Goal: Find contact information: Find contact information

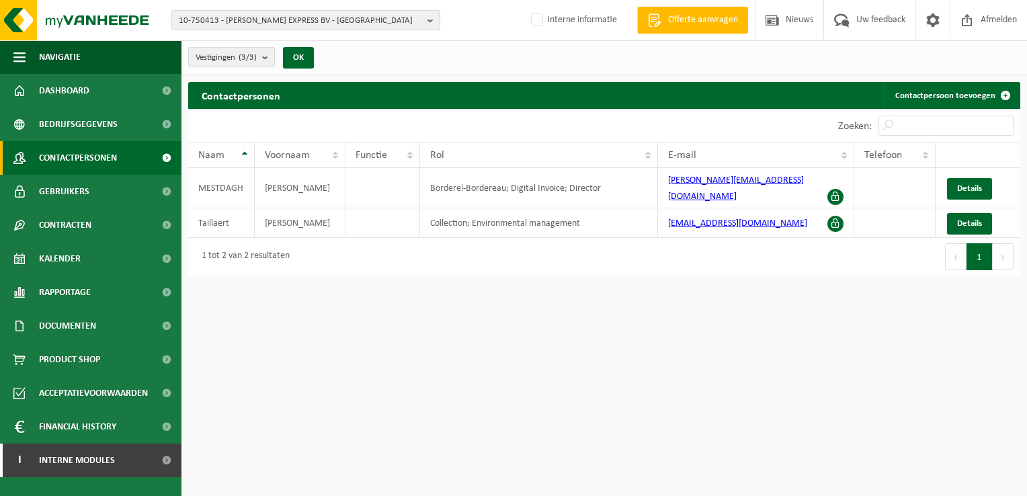
click at [429, 22] on b "button" at bounding box center [433, 20] width 12 height 19
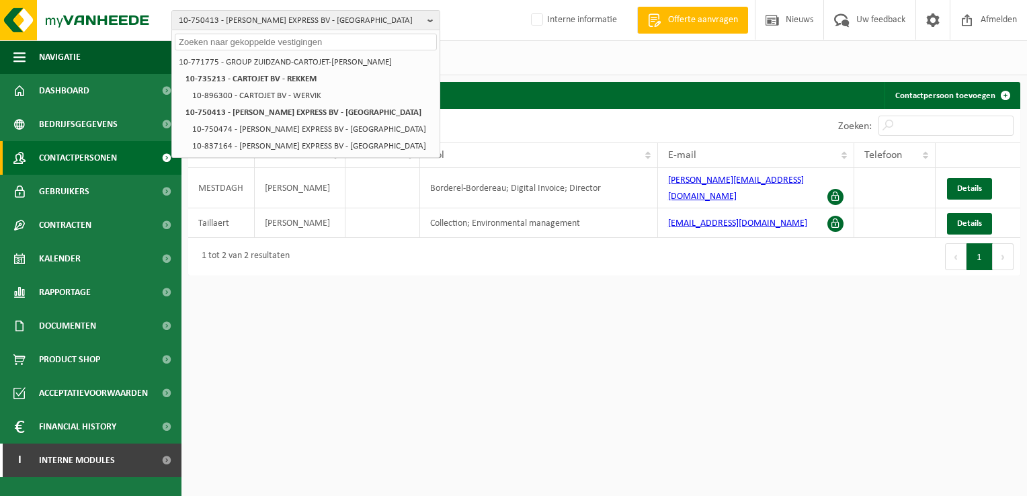
click at [239, 42] on input "text" at bounding box center [306, 42] width 262 height 17
paste input "10-930146"
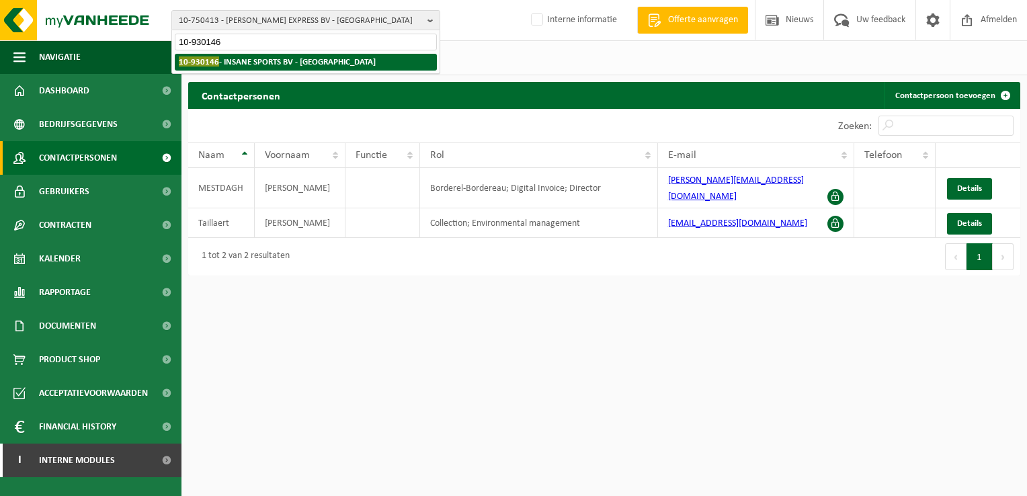
type input "10-930146"
click at [253, 56] on strong "10-930146 - INSANE SPORTS BV - MECHELEN" at bounding box center [277, 61] width 197 height 10
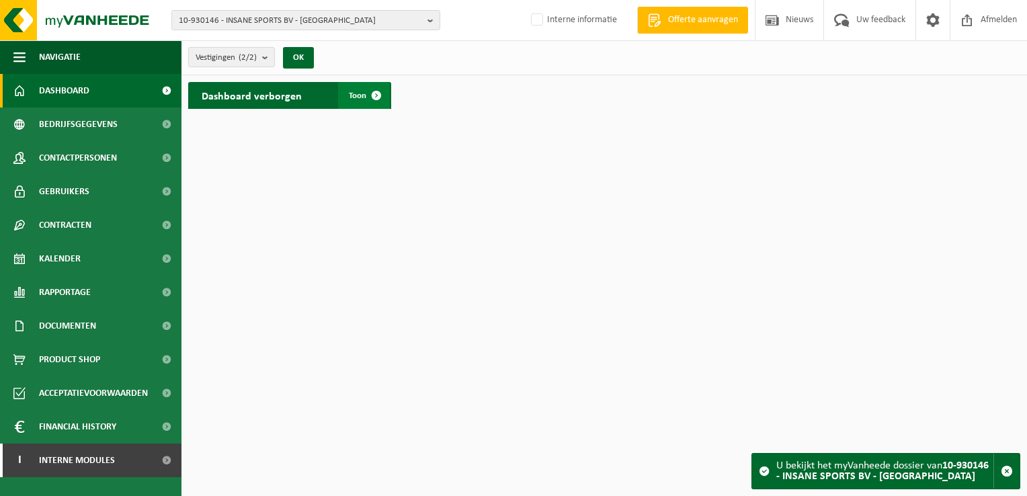
click at [376, 94] on span at bounding box center [376, 95] width 27 height 27
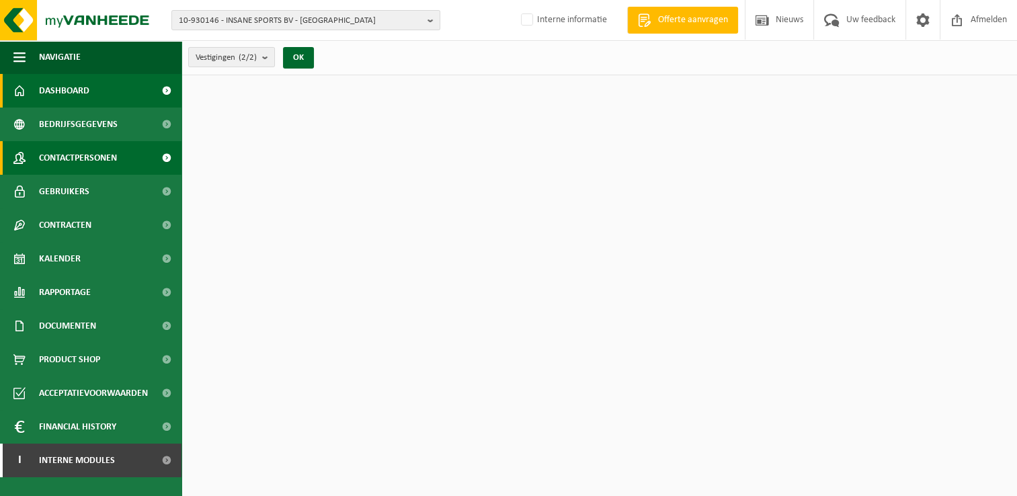
click at [87, 156] on span "Contactpersonen" at bounding box center [78, 158] width 78 height 34
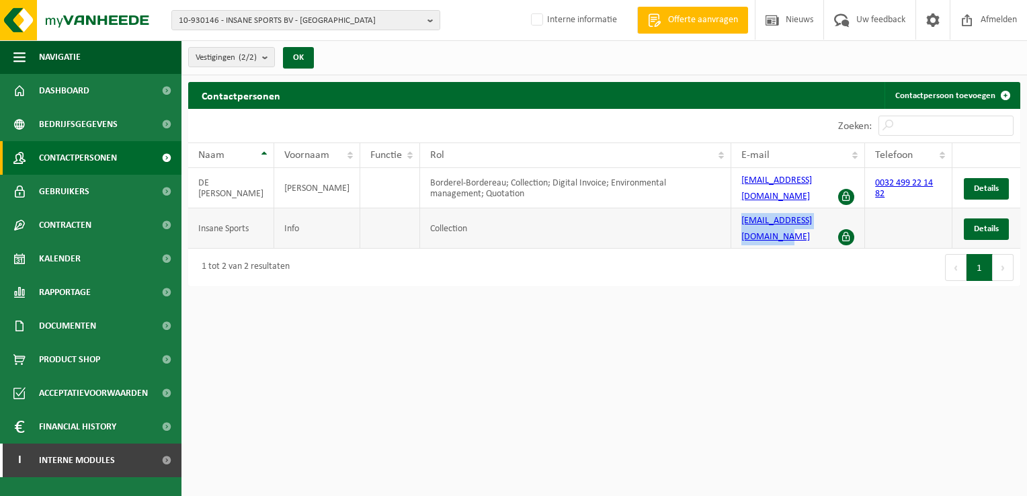
drag, startPoint x: 730, startPoint y: 208, endPoint x: 837, endPoint y: 219, distance: 106.8
click at [837, 219] on td "info@cantinacalifornia.be" at bounding box center [798, 228] width 134 height 40
copy link "info@cantinacalifornia.be"
drag, startPoint x: 427, startPoint y: 24, endPoint x: 411, endPoint y: 26, distance: 16.3
click at [428, 24] on b "button" at bounding box center [433, 20] width 12 height 19
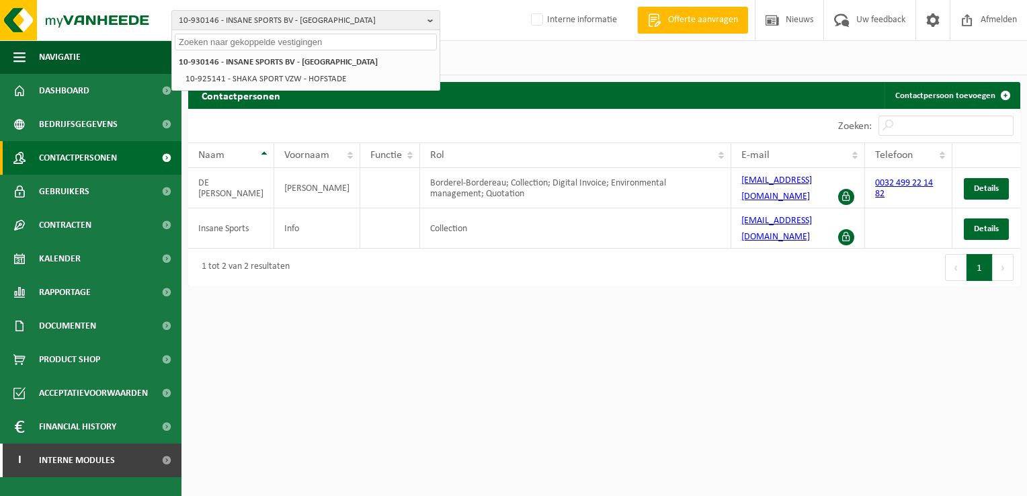
click at [245, 41] on input "text" at bounding box center [306, 42] width 262 height 17
paste input "10-857249"
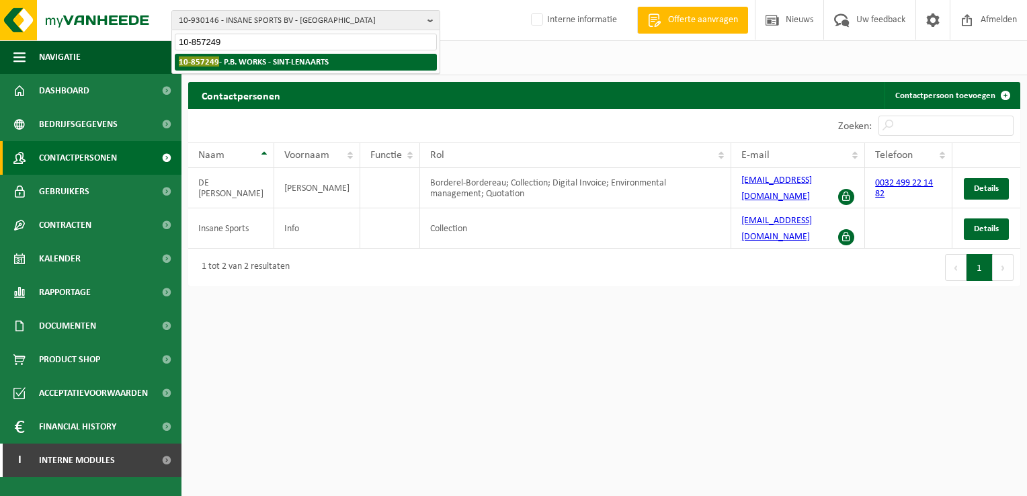
type input "10-857249"
click at [245, 61] on strong "10-857249 - P.B. WORKS - SINT-LENAARTS" at bounding box center [254, 61] width 150 height 10
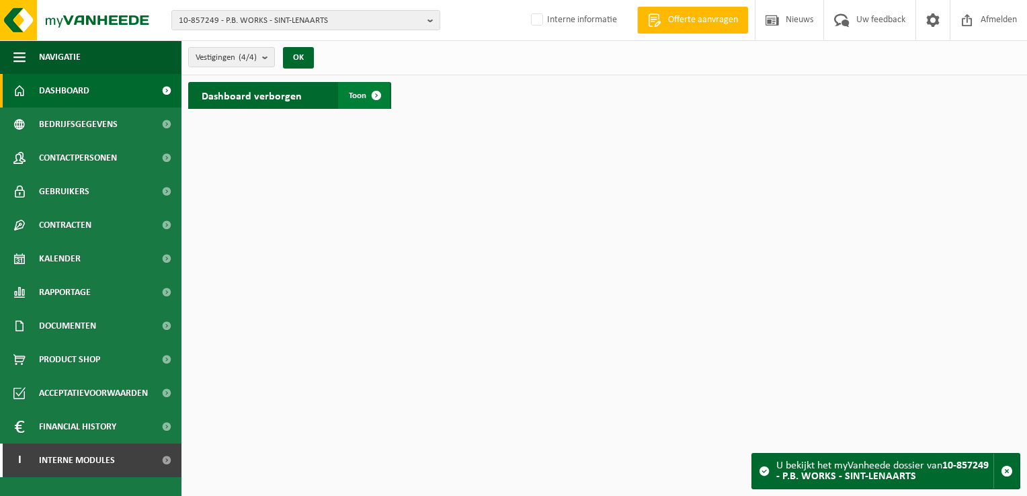
click at [375, 95] on span at bounding box center [376, 95] width 27 height 27
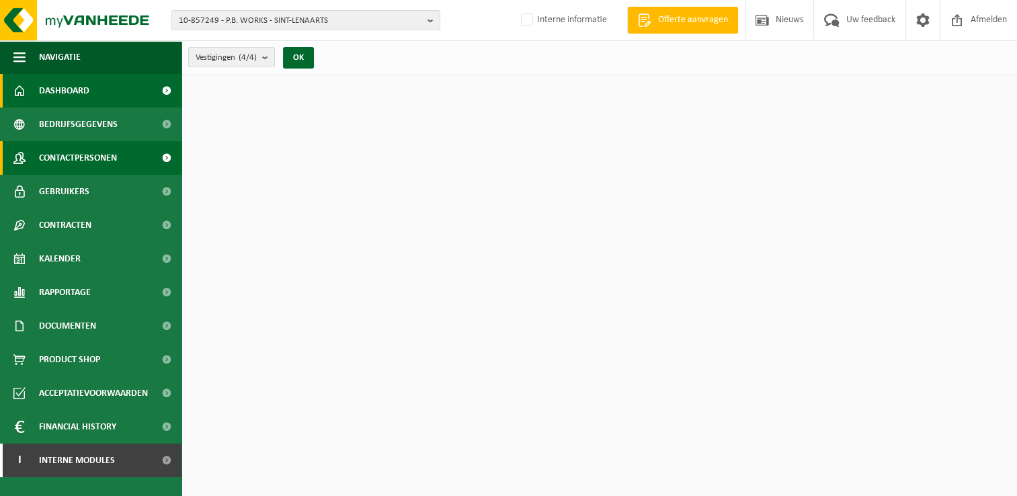
click at [128, 160] on link "Contactpersonen" at bounding box center [90, 158] width 181 height 34
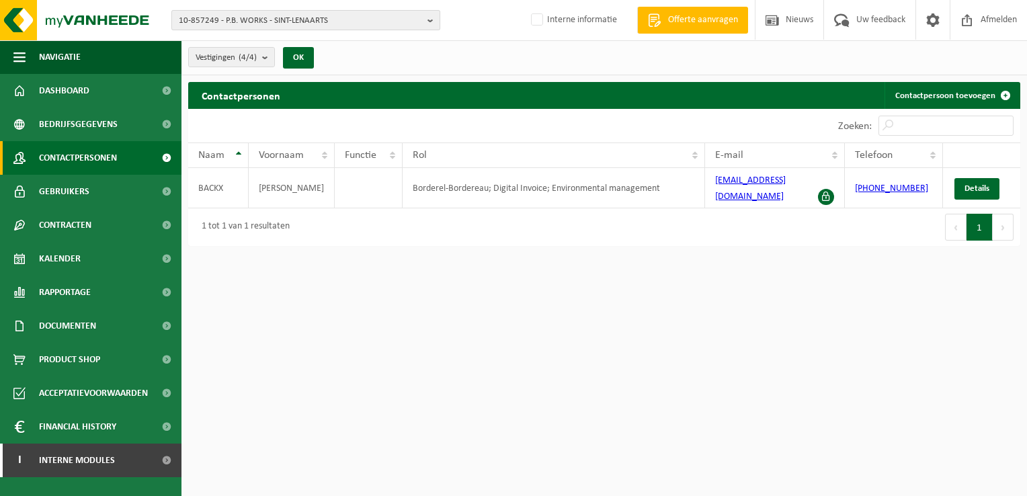
click at [433, 19] on b "button" at bounding box center [433, 20] width 12 height 19
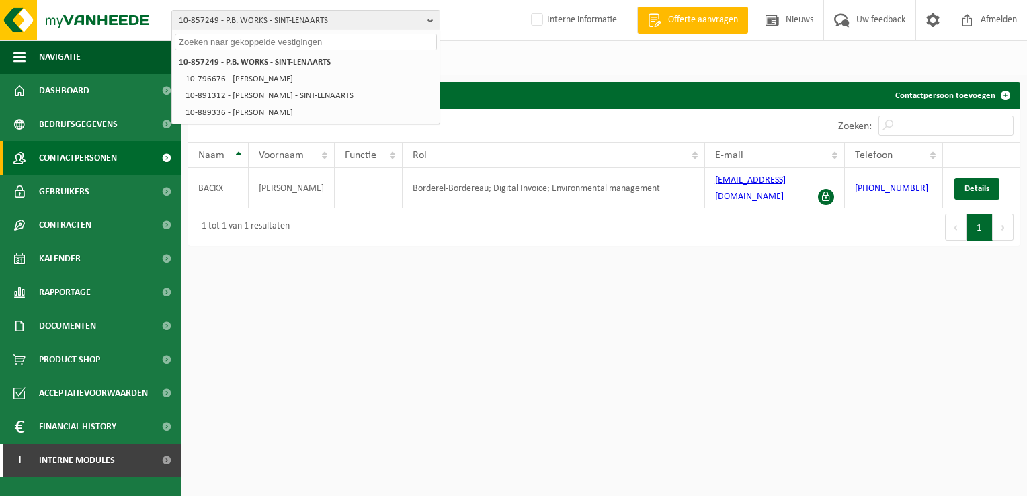
click at [277, 41] on input "text" at bounding box center [306, 42] width 262 height 17
paste input "10-733788"
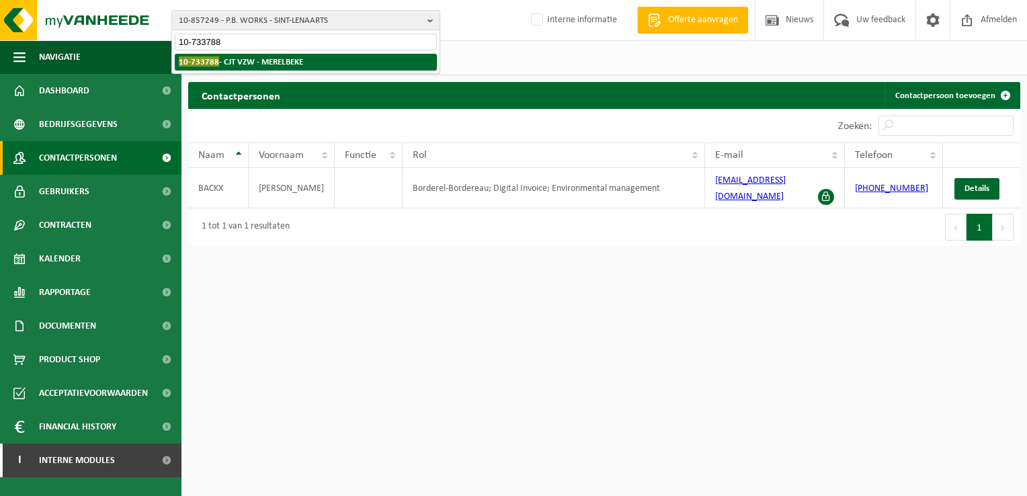
type input "10-733788"
click at [269, 57] on strong "10-733788 - CJT VZW - MERELBEKE" at bounding box center [241, 61] width 124 height 10
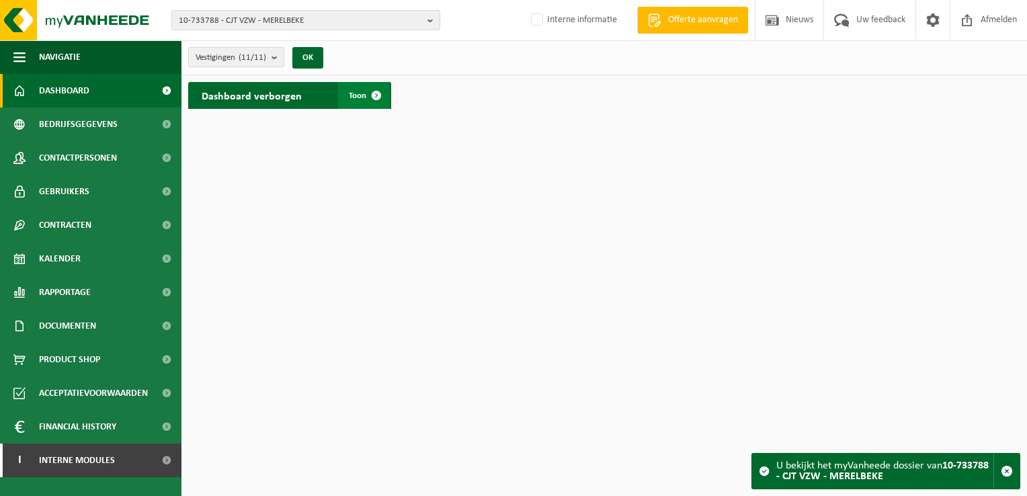
click at [373, 89] on span at bounding box center [376, 95] width 27 height 27
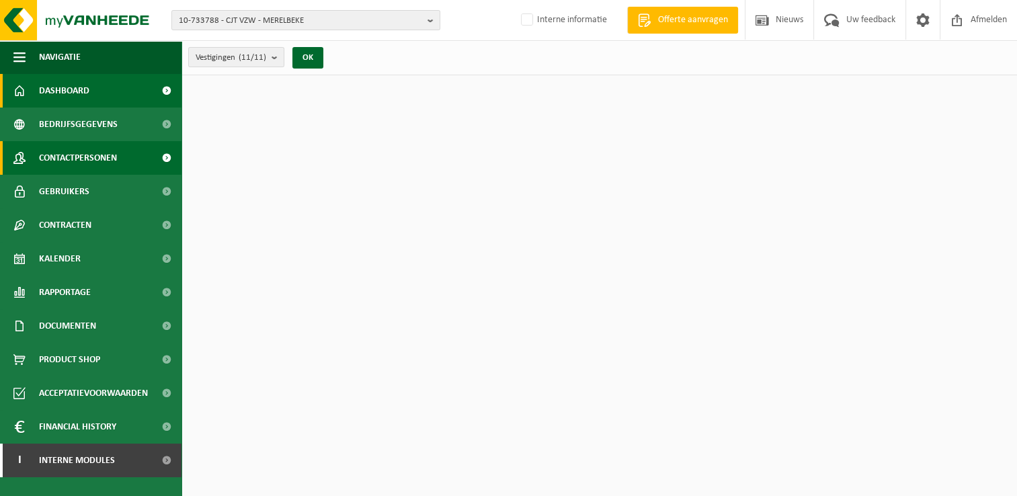
click at [125, 153] on link "Contactpersonen" at bounding box center [90, 158] width 181 height 34
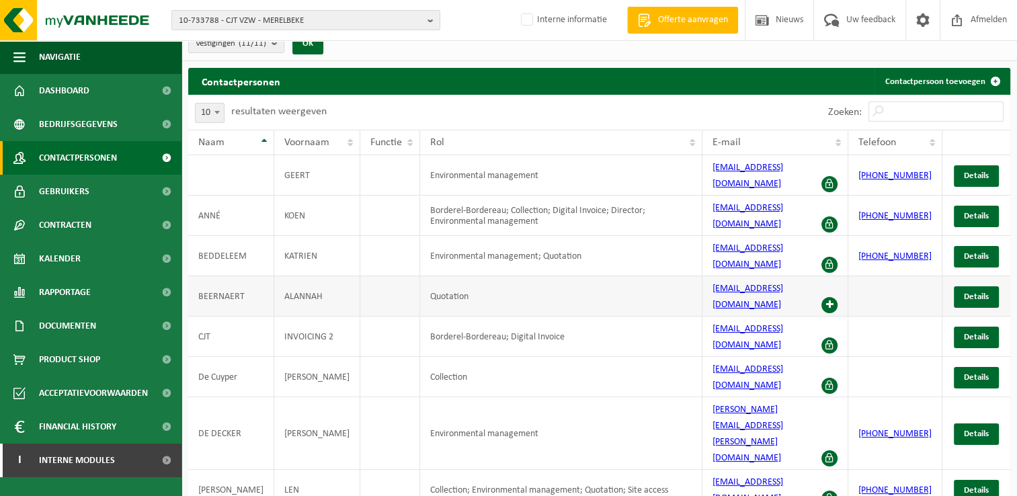
scroll to position [22, 0]
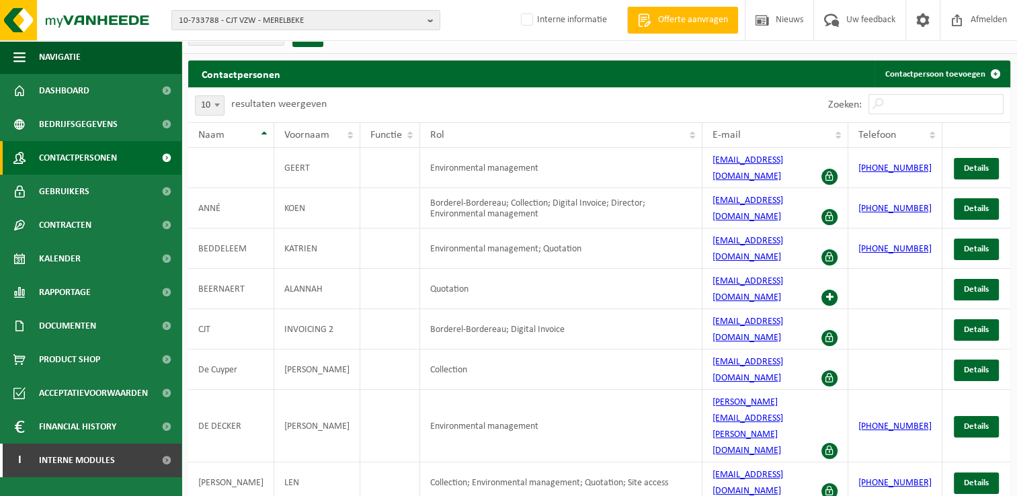
drag, startPoint x: 425, startPoint y: 26, endPoint x: 373, endPoint y: 32, distance: 52.8
click at [427, 26] on button "10-733788 - CJT VZW - MERELBEKE" at bounding box center [305, 20] width 269 height 20
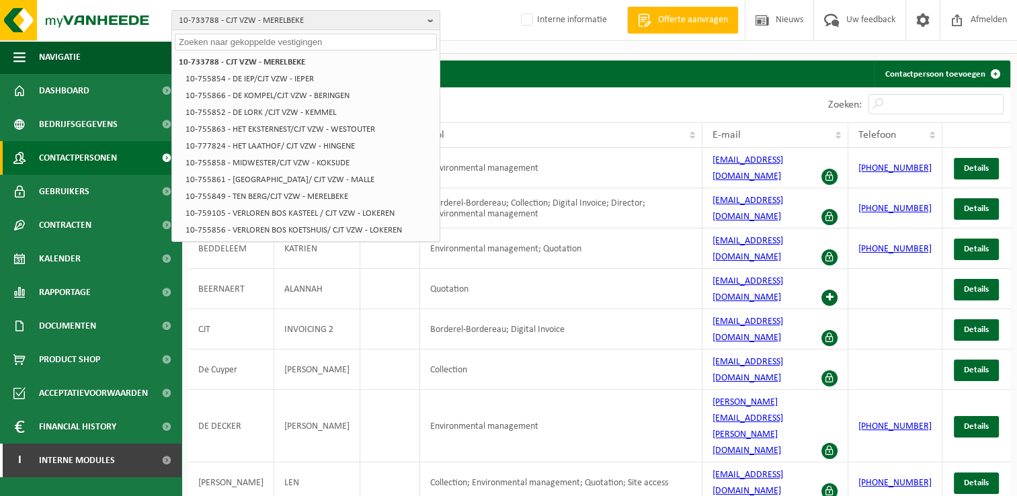
click at [245, 45] on input "text" at bounding box center [306, 42] width 262 height 17
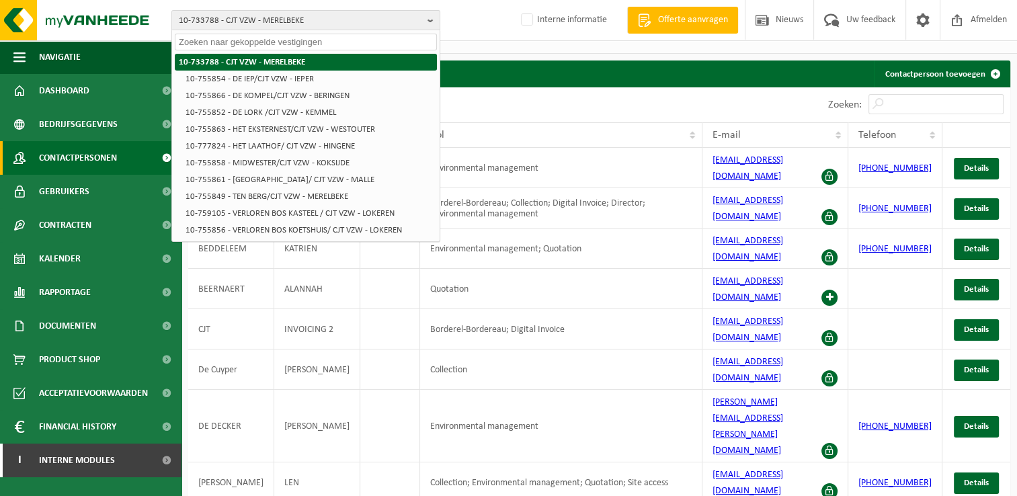
paste input "10-925615"
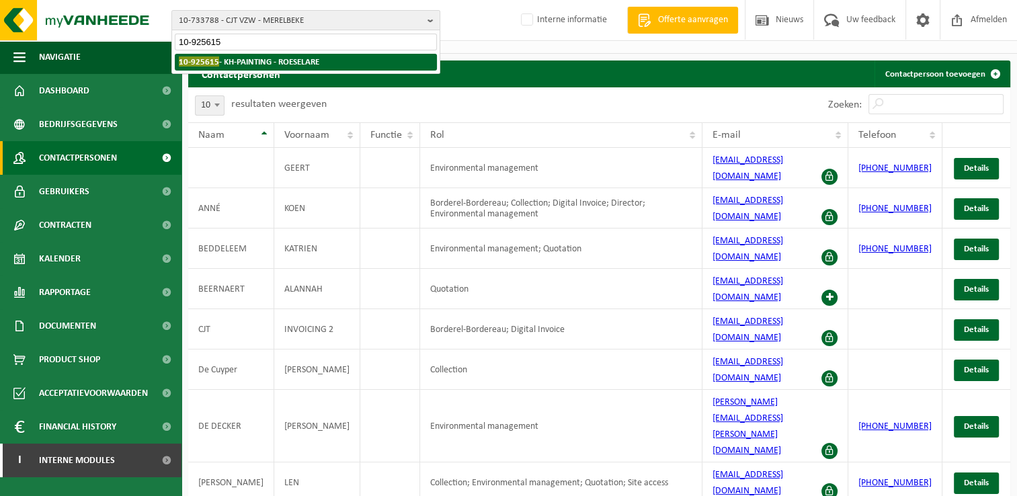
type input "10-925615"
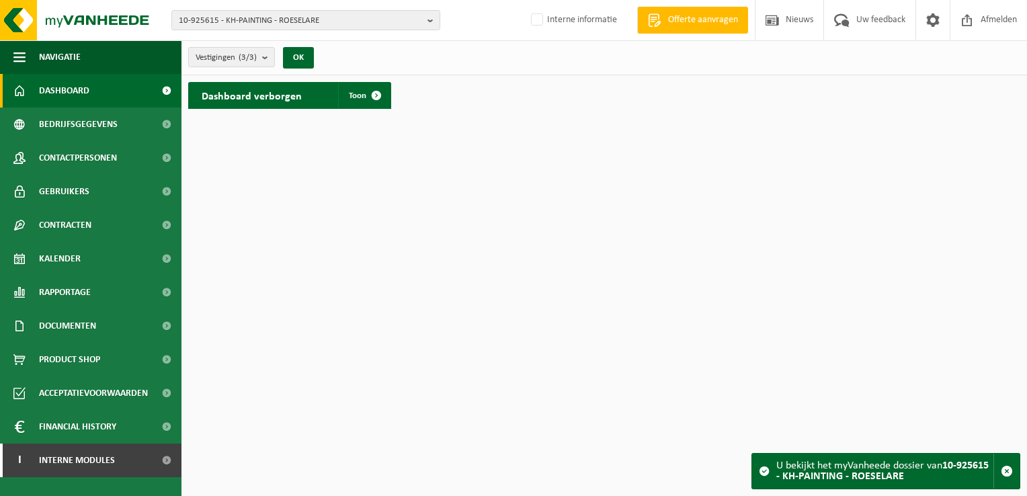
drag, startPoint x: 374, startPoint y: 95, endPoint x: 333, endPoint y: 98, distance: 40.4
click at [374, 95] on span at bounding box center [376, 95] width 27 height 27
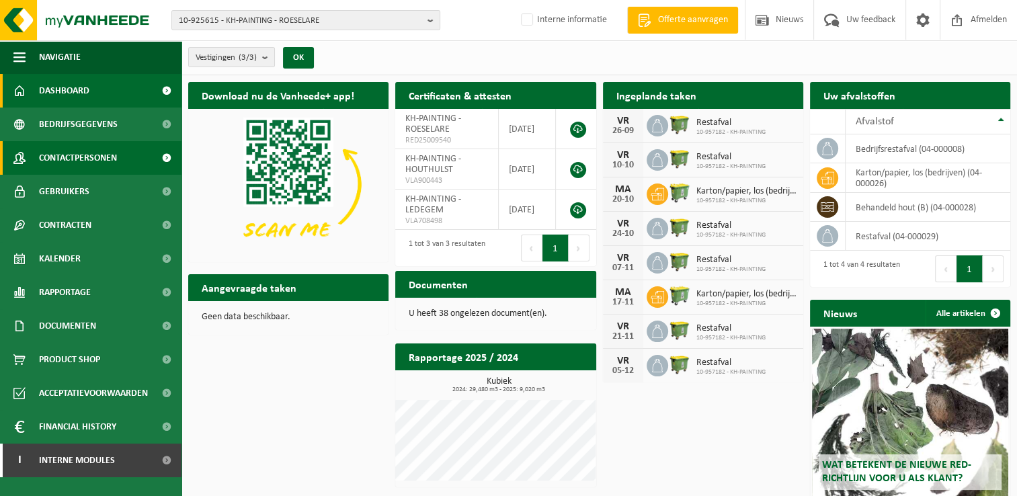
click at [97, 162] on span "Contactpersonen" at bounding box center [78, 158] width 78 height 34
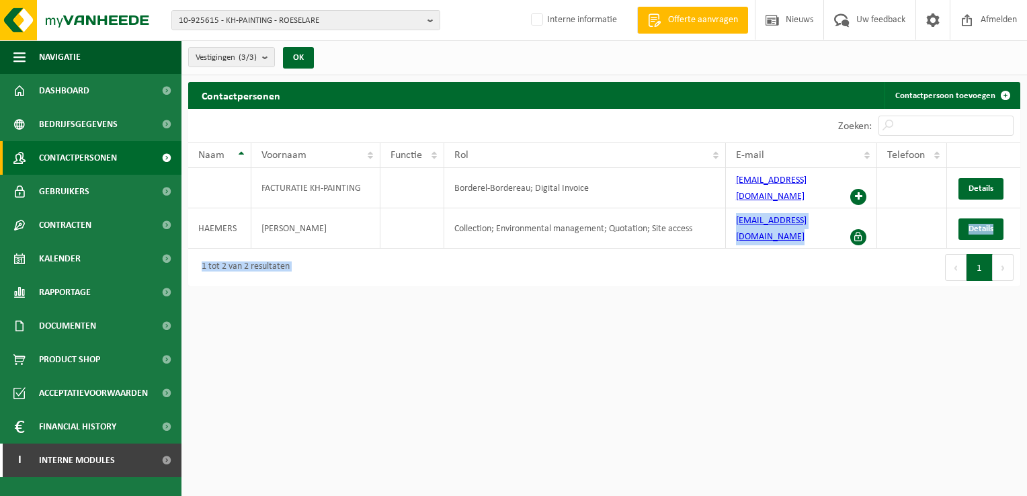
drag, startPoint x: 732, startPoint y: 214, endPoint x: 770, endPoint y: 237, distance: 44.9
click at [770, 237] on div "10 25 50 100 10 resultaten weergeven Zoeken: Naam Voornaam Functie Rol E-mail T…" at bounding box center [604, 197] width 832 height 177
drag, startPoint x: 735, startPoint y: 225, endPoint x: 742, endPoint y: 230, distance: 8.2
click at [736, 249] on div "Eerste Vorige 1 Volgende Laatste" at bounding box center [812, 268] width 416 height 38
click at [778, 293] on html "10-925615 - KH-PAINTING - ROESELARE 10-925615 - KH-PAINTING - ROESELARE 10-9571…" at bounding box center [513, 248] width 1027 height 496
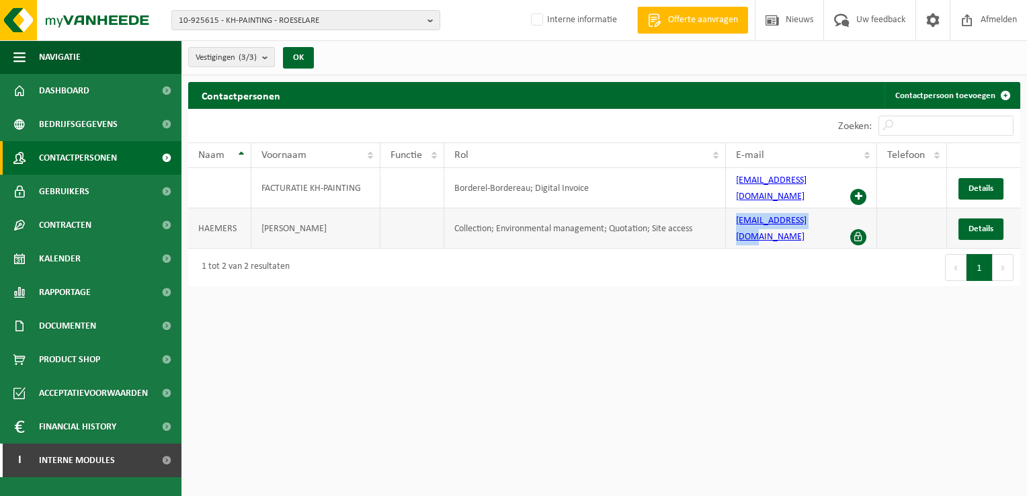
drag, startPoint x: 731, startPoint y: 214, endPoint x: 817, endPoint y: 219, distance: 86.2
click at [817, 219] on td "[EMAIL_ADDRESS][DOMAIN_NAME]" at bounding box center [801, 228] width 151 height 40
copy link "[EMAIL_ADDRESS][DOMAIN_NAME]"
